Goal: Find specific page/section: Find specific page/section

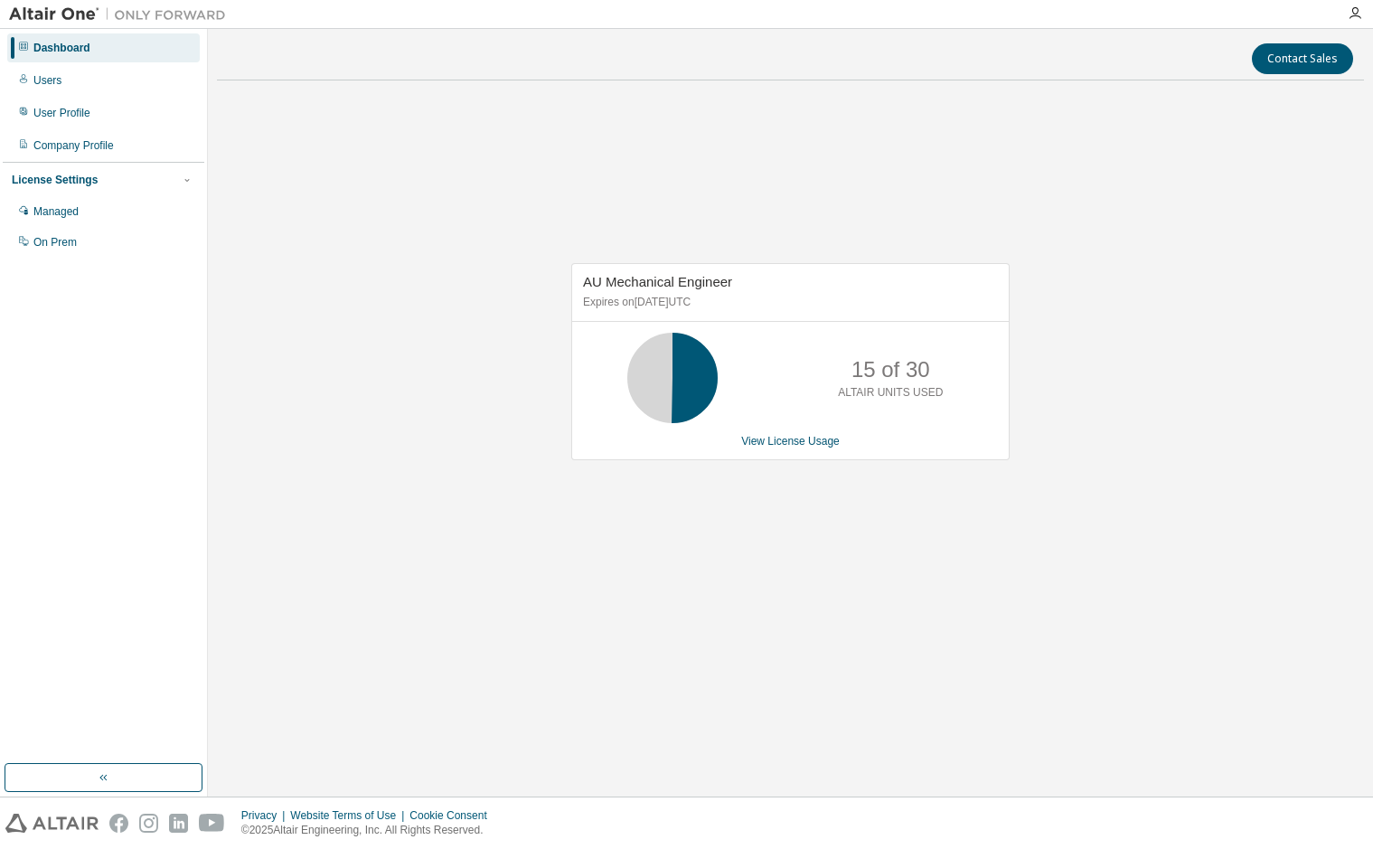
click at [677, 530] on div "AU Mechanical Engineer Expires on March 1, 2026 UTC 15 of 30 ALTAIR UNITS USED …" at bounding box center [790, 370] width 1147 height 551
click at [736, 661] on div "Contact Sales AU Mechanical Engineer Expires on [DATE] UTC 21 of 30 ALTAIR UNIT…" at bounding box center [790, 412] width 1147 height 749
click at [626, 532] on div "AU Mechanical Engineer Expires on [DATE] UTC 21 of 30 ALTAIR UNITS USED View Li…" at bounding box center [790, 370] width 1147 height 551
drag, startPoint x: 557, startPoint y: 258, endPoint x: 372, endPoint y: 168, distance: 205.0
click at [554, 258] on div "AU Mechanical Engineer Expires on [DATE] UTC 21 of 30 ALTAIR UNITS USED View Li…" at bounding box center [790, 370] width 1147 height 551
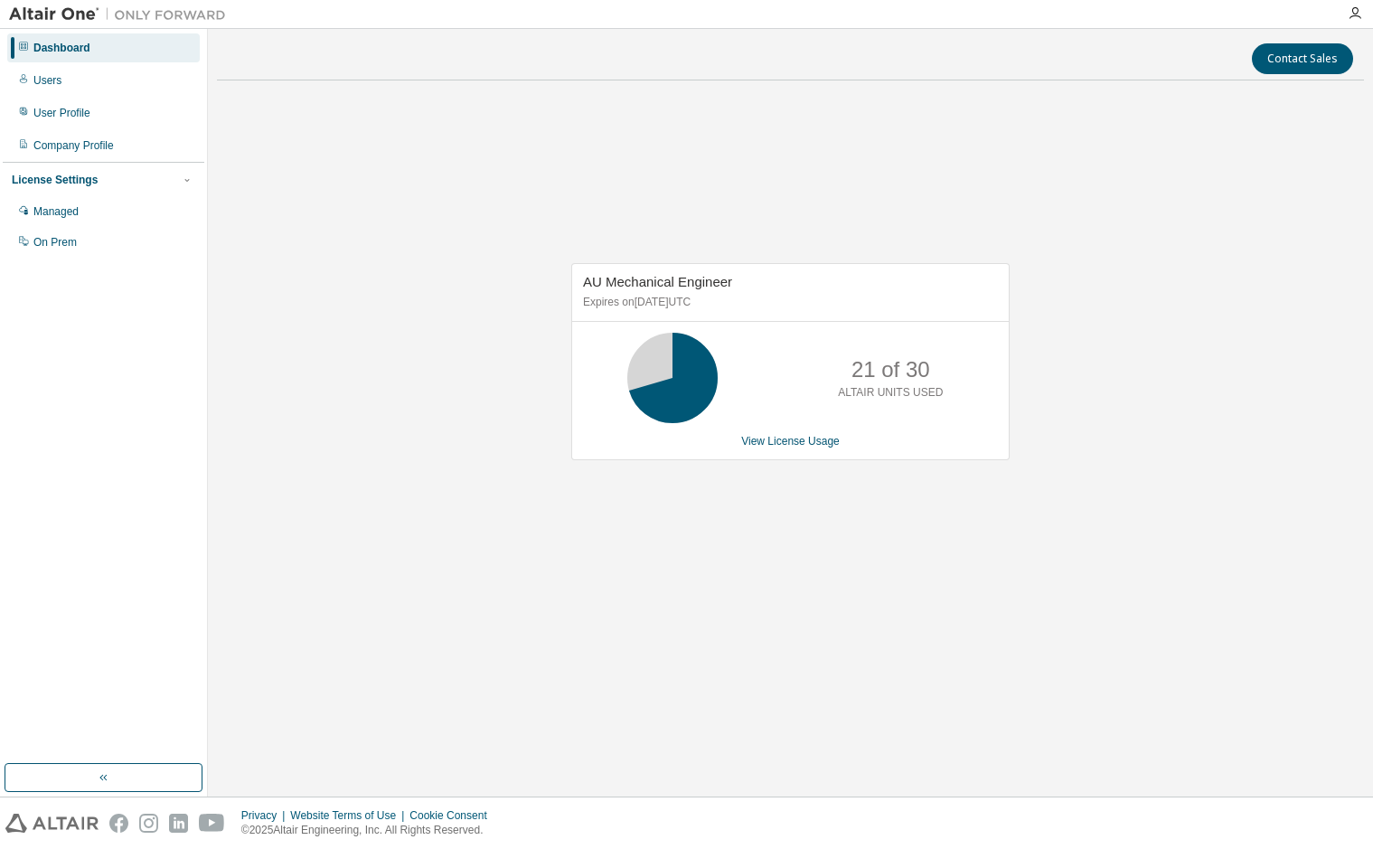
click at [817, 710] on div "Contact Sales AU Mechanical Engineer Expires on [DATE] UTC 21 of 30 ALTAIR UNIT…" at bounding box center [790, 412] width 1147 height 749
